Goal: Check status: Check status

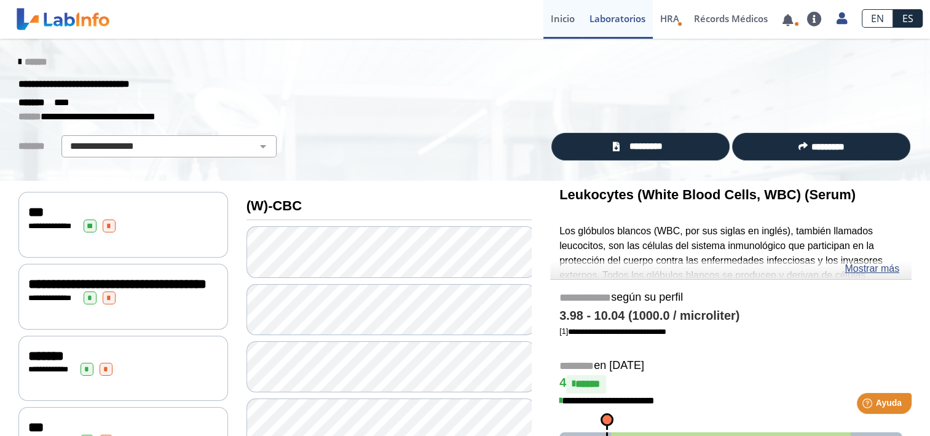
click at [562, 18] on link "Inicio" at bounding box center [562, 19] width 39 height 39
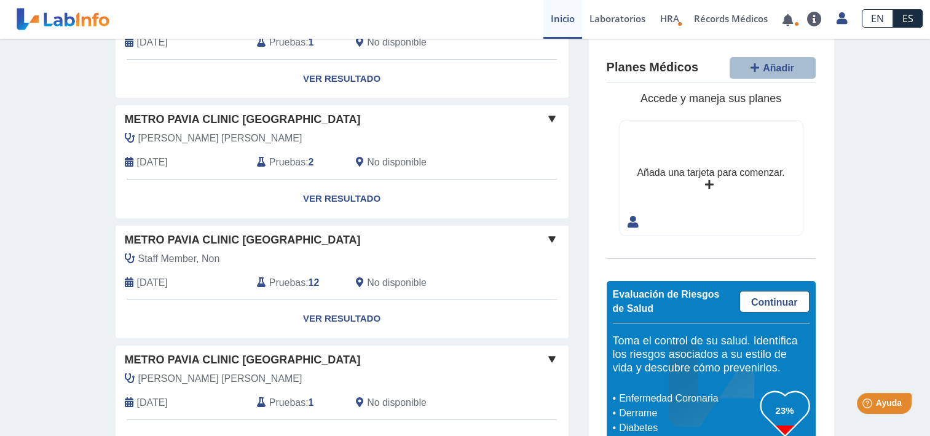
scroll to position [449, 0]
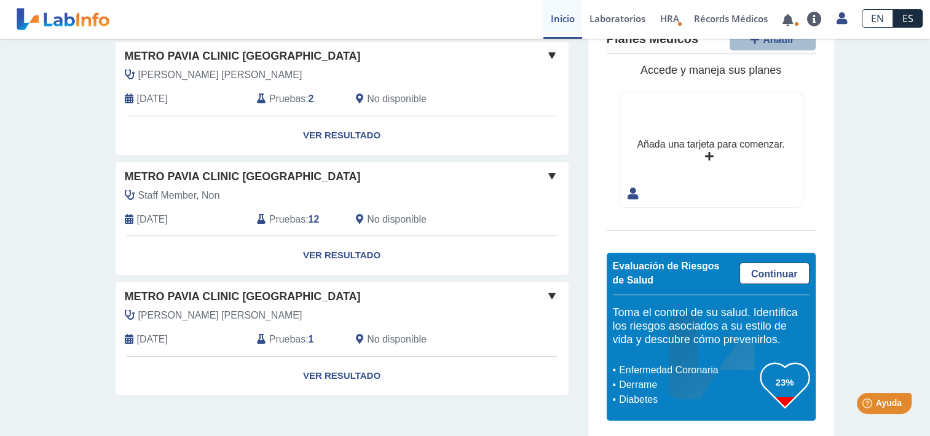
click at [546, 290] on span at bounding box center [552, 295] width 15 height 15
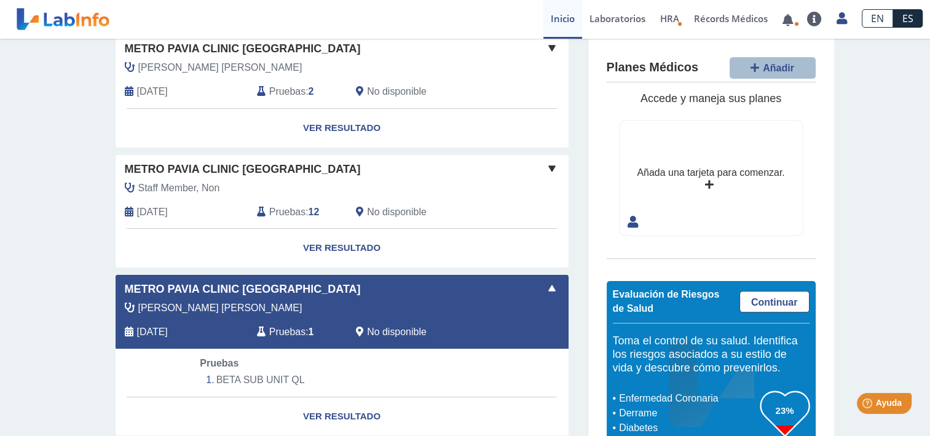
scroll to position [470, 0]
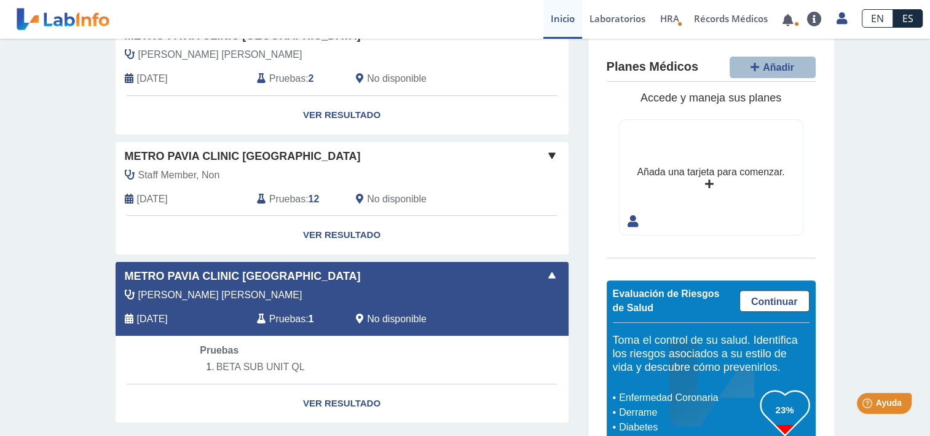
click at [548, 272] on span at bounding box center [552, 275] width 15 height 15
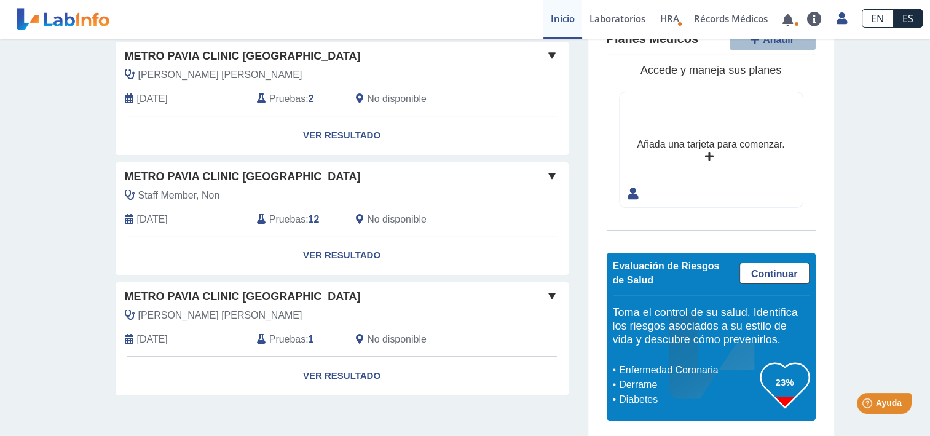
click at [545, 174] on span at bounding box center [552, 175] width 15 height 15
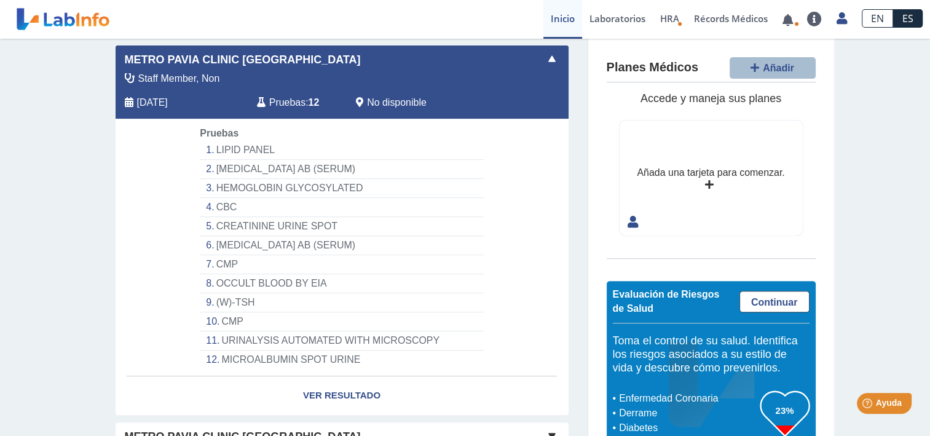
scroll to position [572, 0]
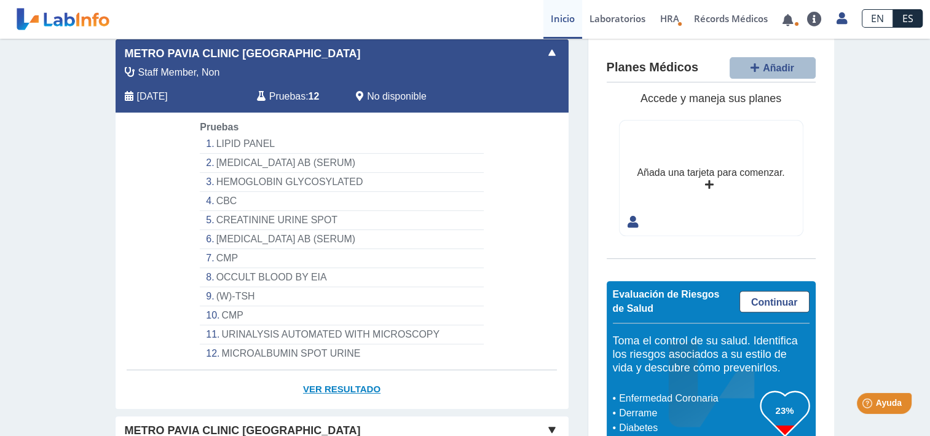
click at [358, 379] on link "Ver Resultado" at bounding box center [342, 389] width 453 height 39
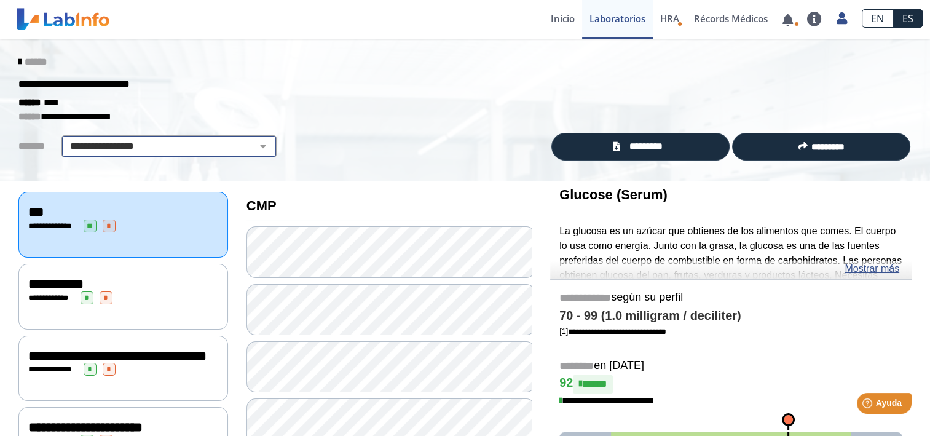
click at [173, 141] on select "**********" at bounding box center [169, 146] width 208 height 15
click at [173, 142] on select "**********" at bounding box center [169, 146] width 208 height 15
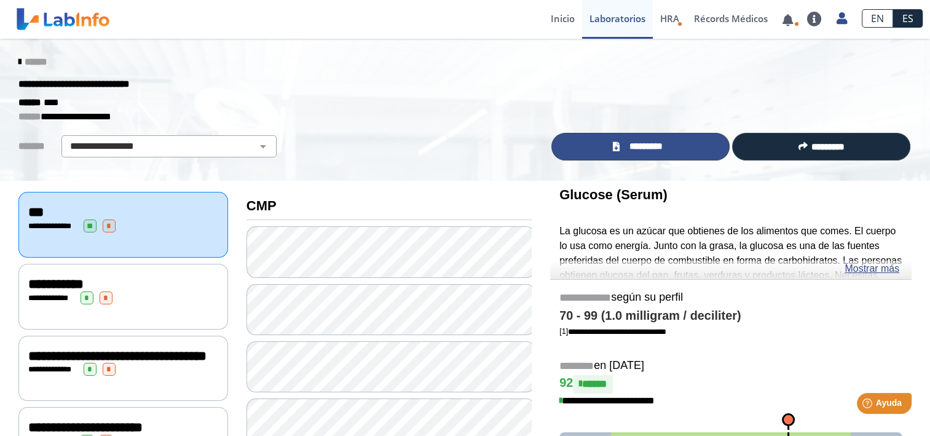
click at [637, 146] on span "*********" at bounding box center [645, 147] width 45 height 14
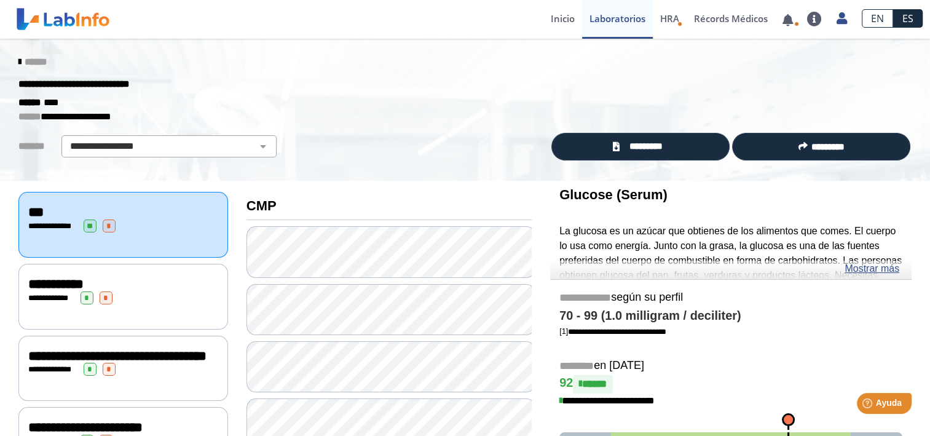
click at [18, 61] on icon at bounding box center [19, 62] width 2 height 10
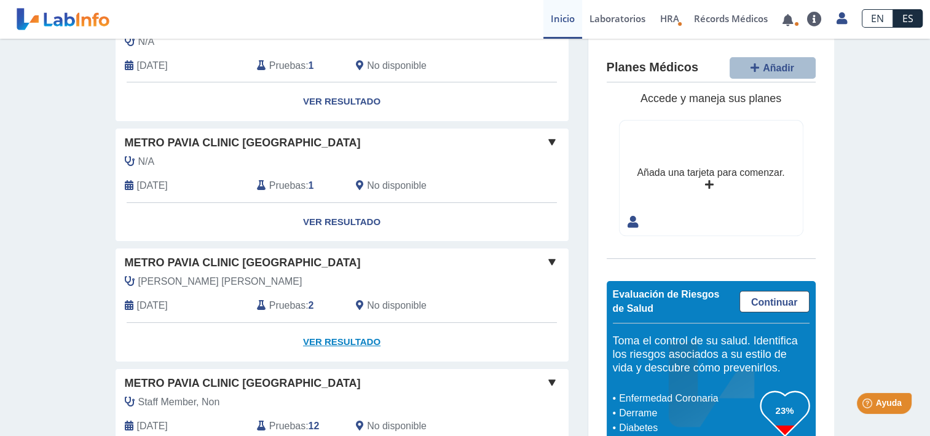
scroll to position [184, 0]
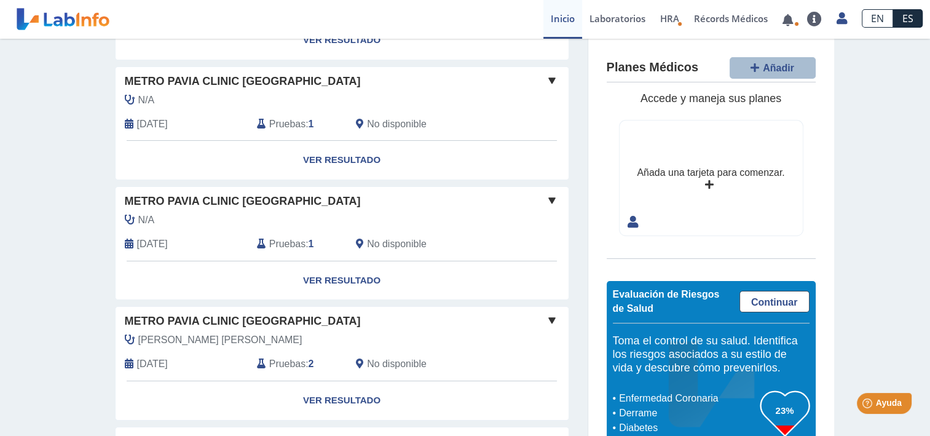
click at [545, 323] on span at bounding box center [552, 320] width 15 height 15
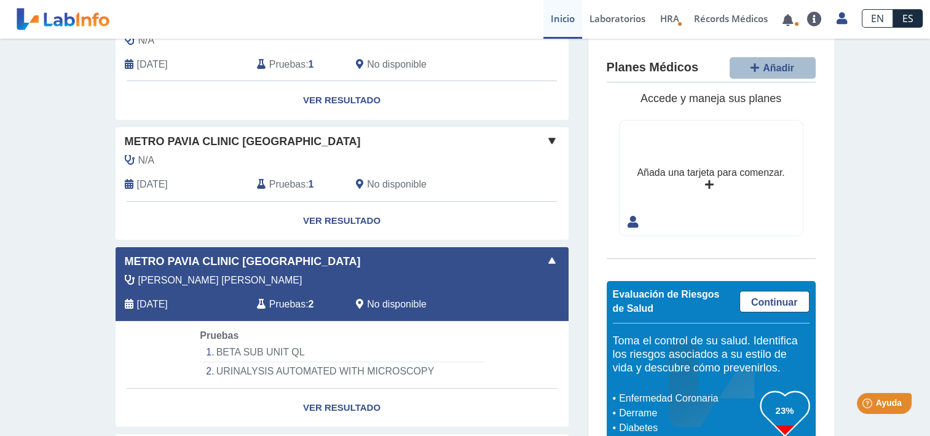
scroll to position [245, 0]
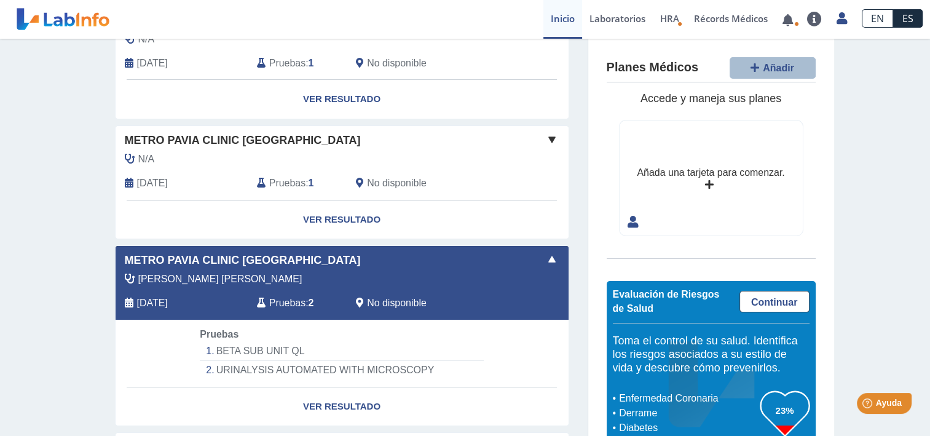
click at [545, 256] on span at bounding box center [552, 259] width 15 height 15
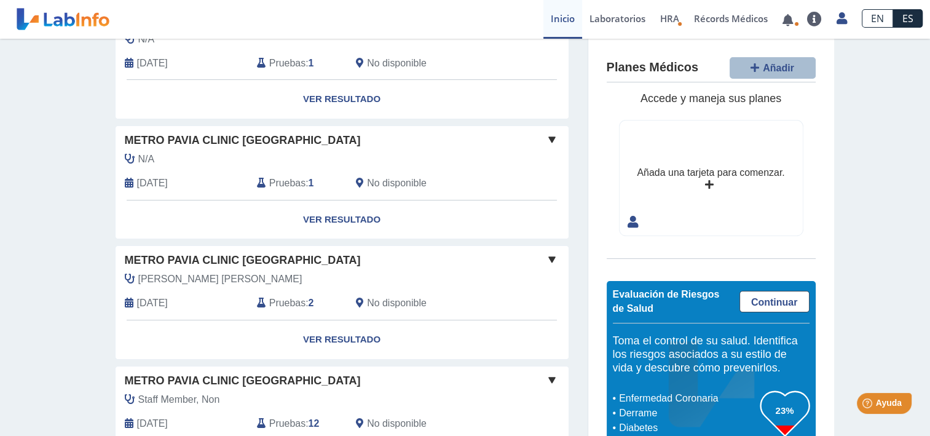
click at [545, 138] on span at bounding box center [552, 139] width 15 height 15
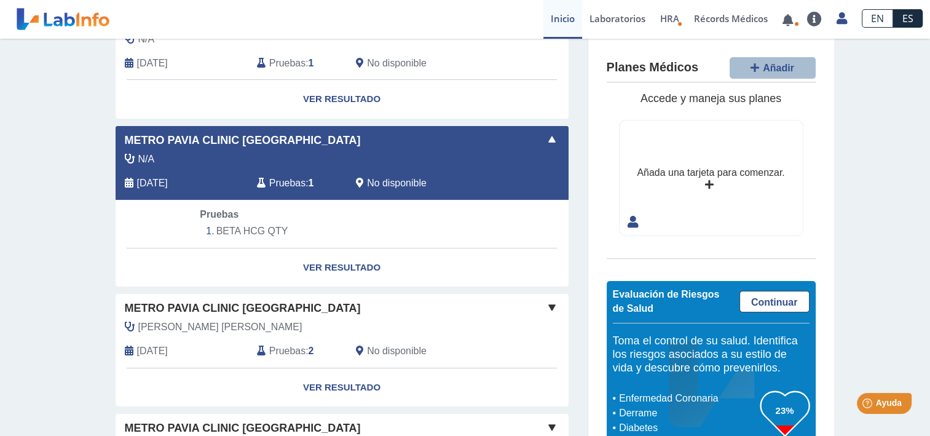
click at [545, 136] on span at bounding box center [552, 139] width 15 height 15
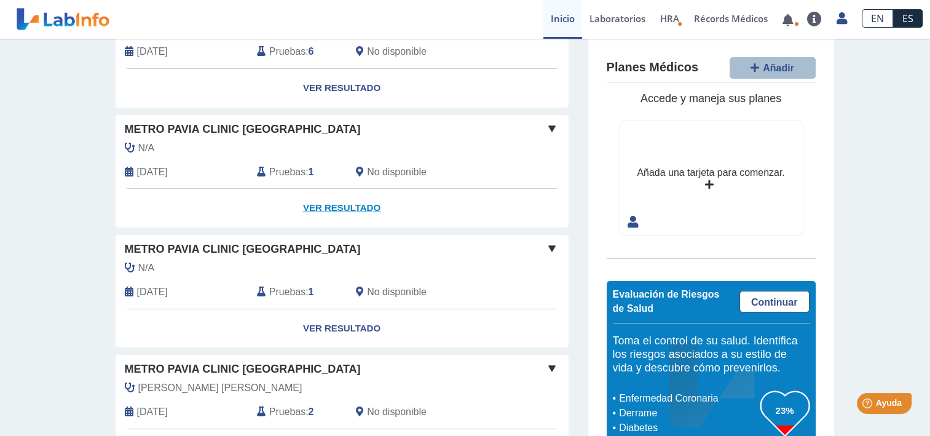
scroll to position [122, 0]
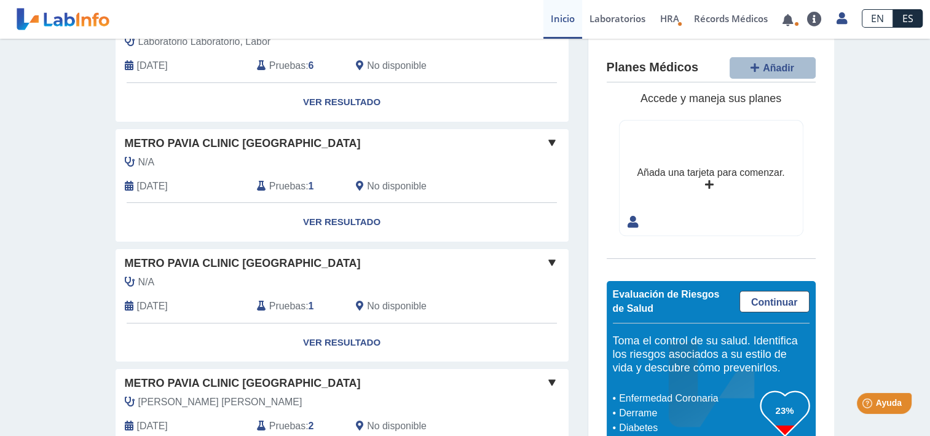
click at [546, 141] on span at bounding box center [552, 142] width 15 height 15
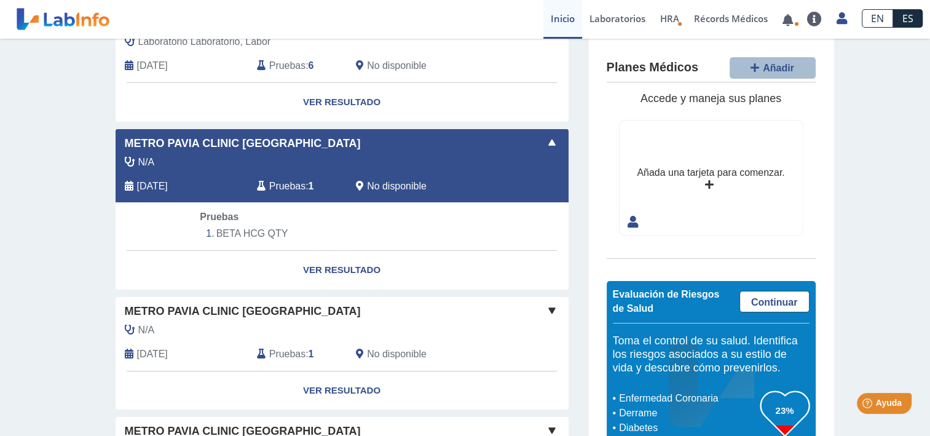
click at [546, 141] on span at bounding box center [552, 142] width 15 height 15
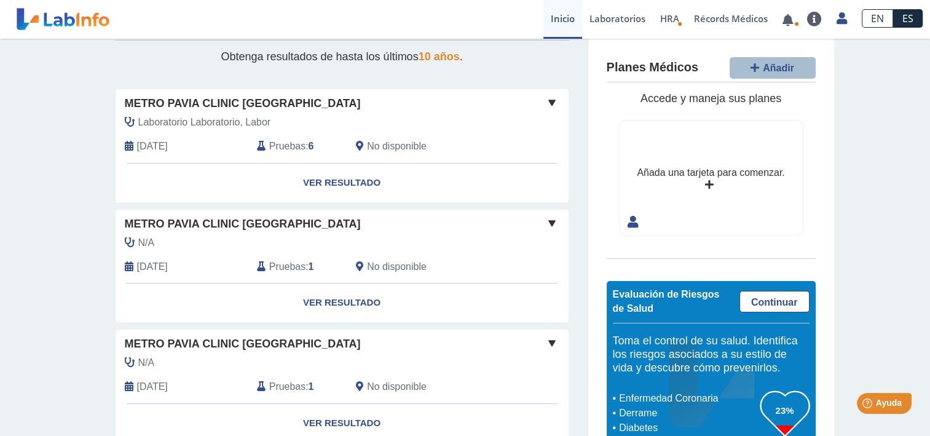
scroll to position [41, 0]
click at [545, 109] on span at bounding box center [552, 104] width 15 height 15
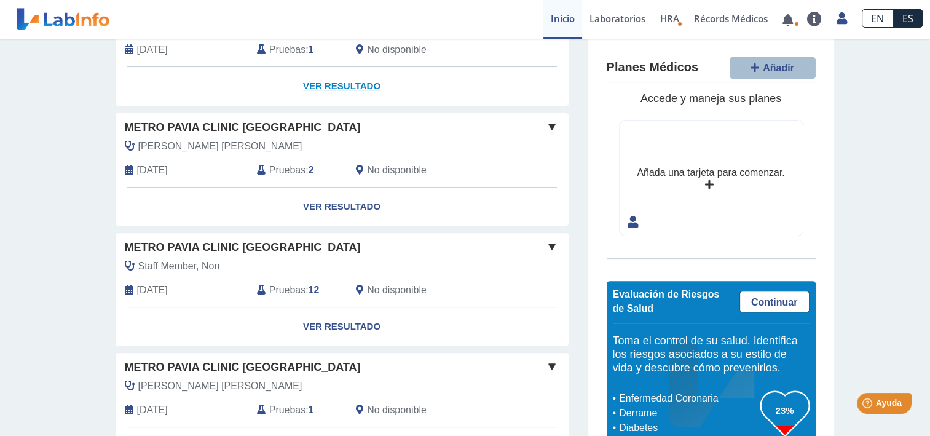
scroll to position [553, 0]
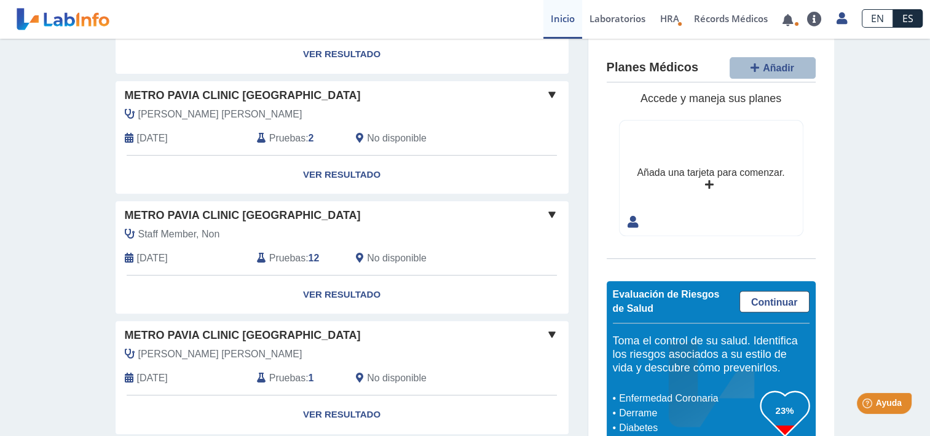
click at [550, 210] on span at bounding box center [552, 214] width 15 height 15
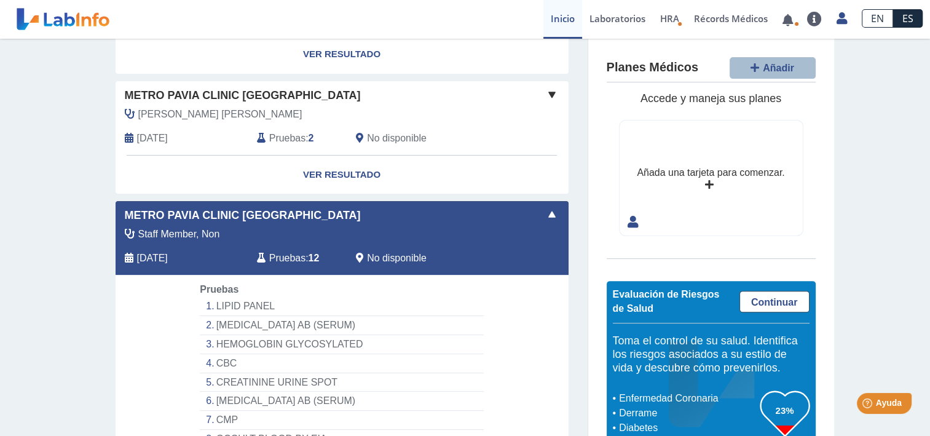
click at [561, 210] on div "Metro Pavia Clinic [GEOGRAPHIC_DATA]" at bounding box center [342, 215] width 453 height 17
click at [556, 205] on div "Metro Pavia Clinic Bella Vista Staff Member, Non [DATE] Pruebas : 12 No disponi…" at bounding box center [342, 238] width 453 height 74
